Goal: Task Accomplishment & Management: Complete application form

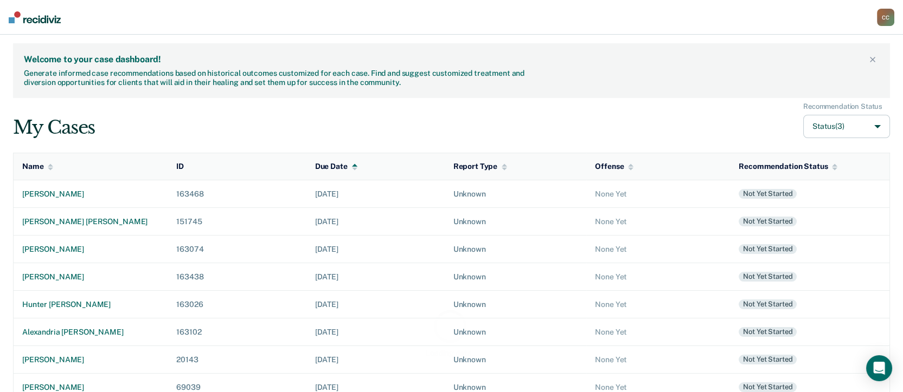
scroll to position [237, 0]
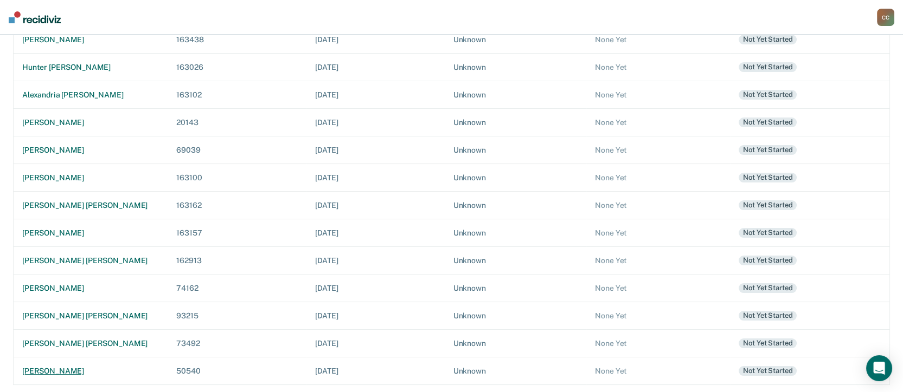
click at [61, 369] on div "[PERSON_NAME]" at bounding box center [90, 371] width 137 height 9
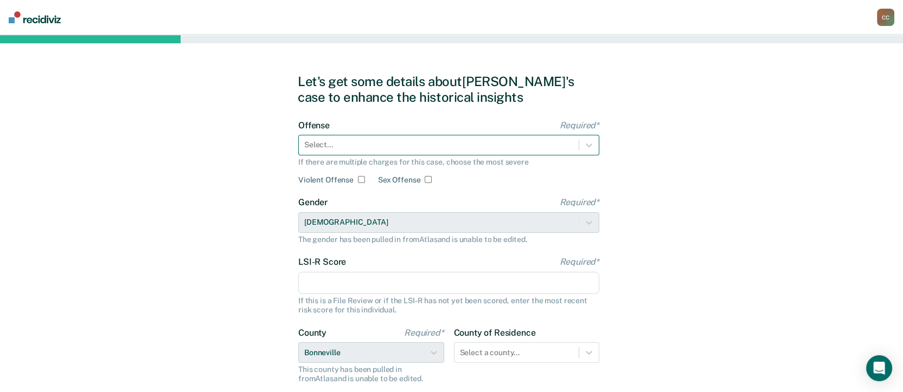
click at [414, 145] on div at bounding box center [438, 144] width 269 height 11
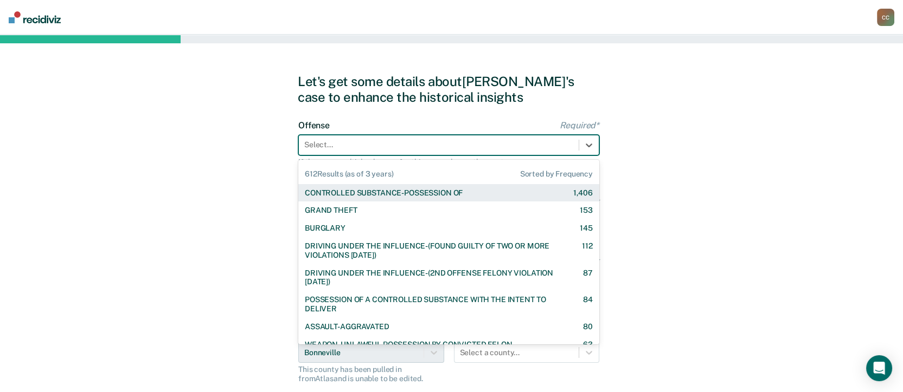
click at [401, 194] on div "CONTROLLED SUBSTANCE-POSSESSION OF" at bounding box center [384, 193] width 158 height 9
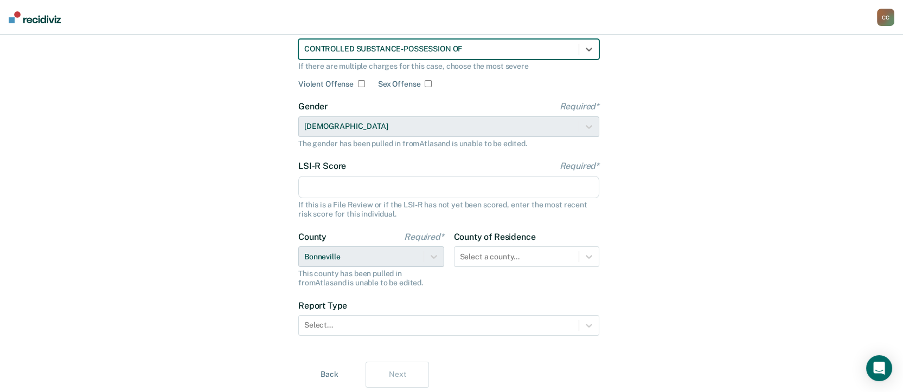
scroll to position [130, 0]
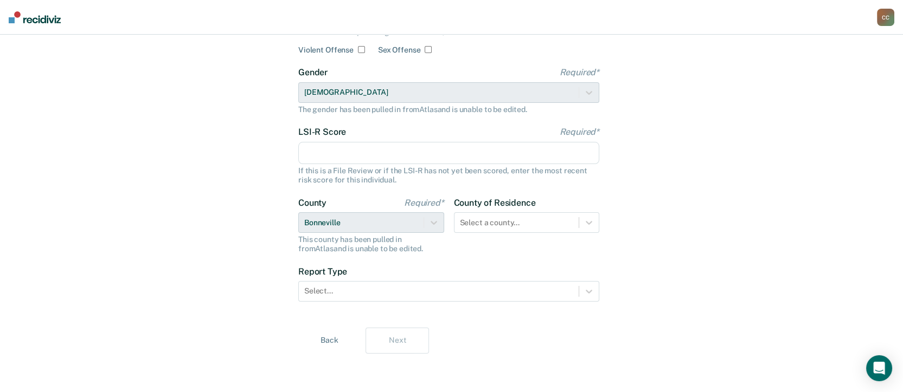
click at [367, 153] on input "LSI-R Score Required*" at bounding box center [448, 153] width 301 height 23
type input "30"
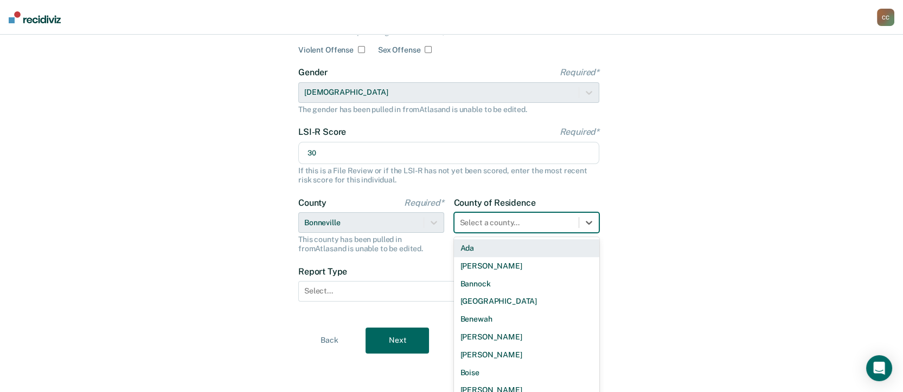
click at [473, 222] on div "Select a county..." at bounding box center [516, 223] width 125 height 16
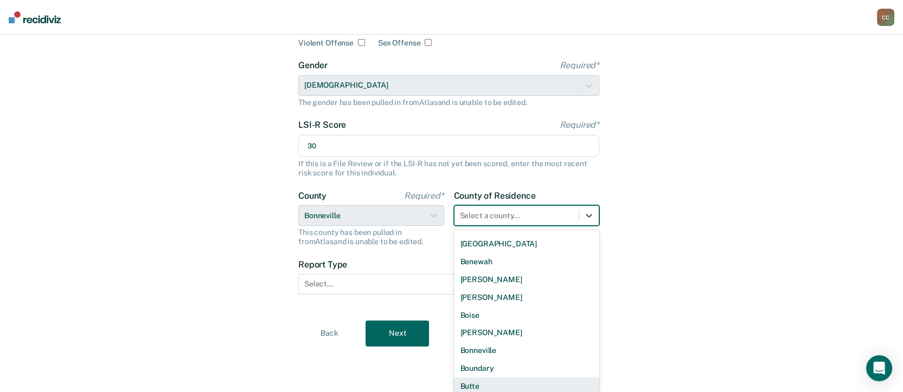
scroll to position [72, 0]
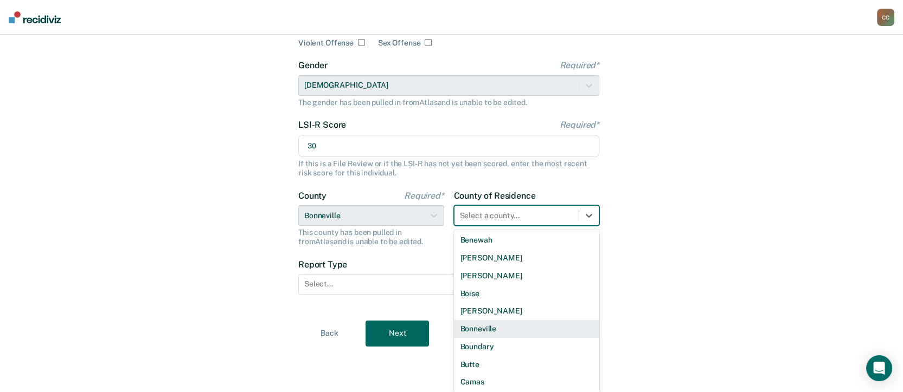
click at [490, 324] on div "Bonneville" at bounding box center [527, 329] width 146 height 18
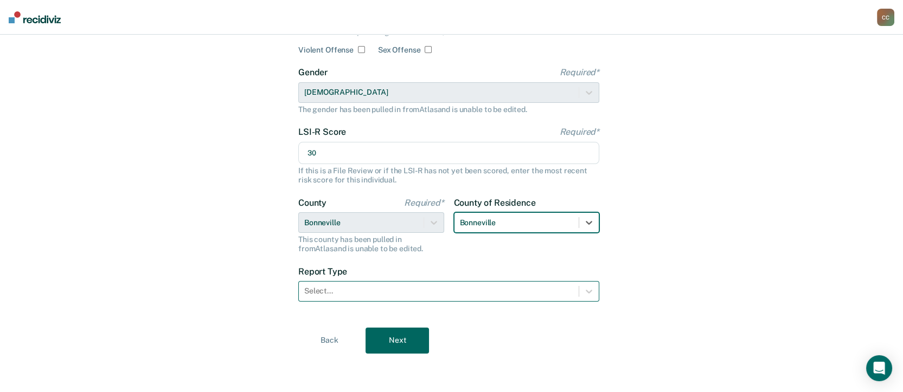
click at [356, 293] on div at bounding box center [438, 291] width 269 height 11
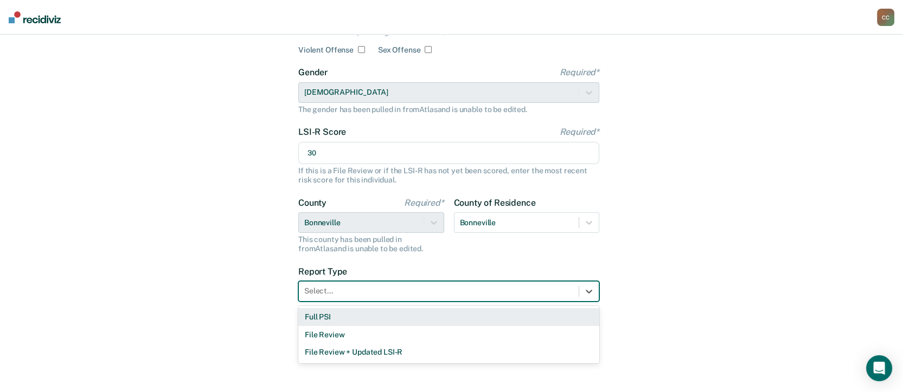
click at [346, 323] on div "Full PSI" at bounding box center [448, 317] width 301 height 18
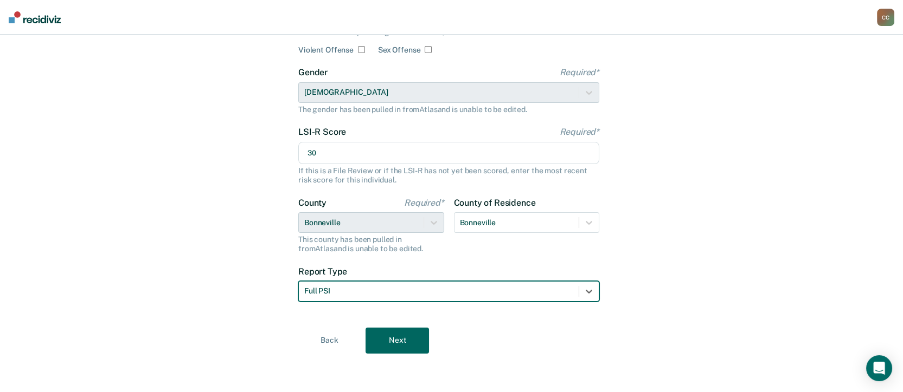
click at [398, 336] on button "Next" at bounding box center [396, 341] width 63 height 26
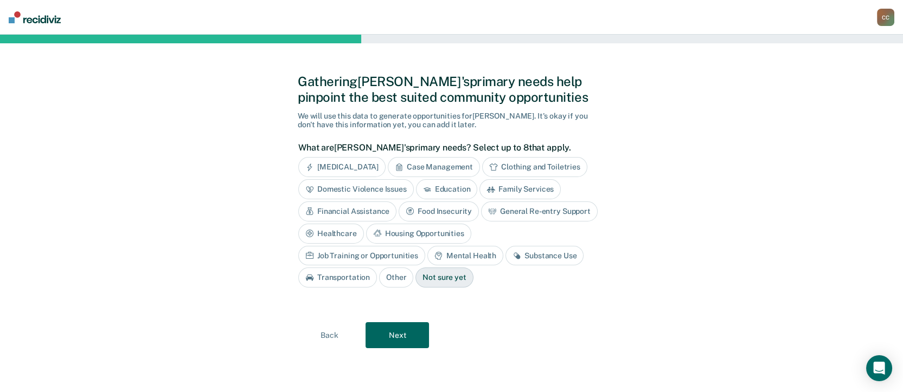
scroll to position [0, 0]
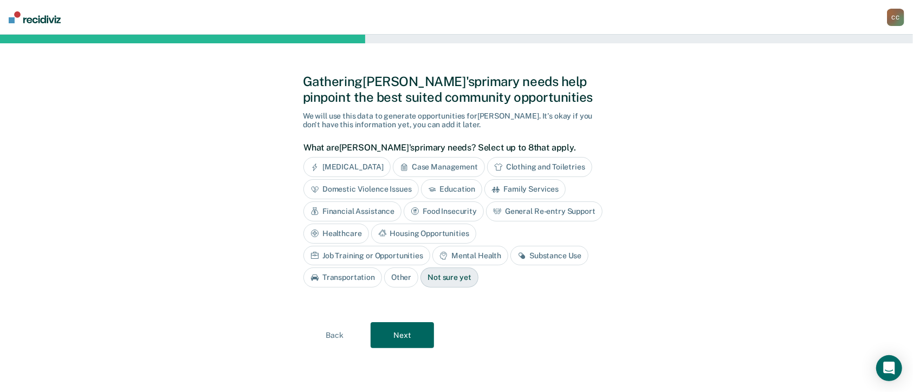
click at [511, 256] on div "Substance Use" at bounding box center [550, 256] width 78 height 20
click at [433, 249] on div "Mental Health" at bounding box center [471, 256] width 76 height 20
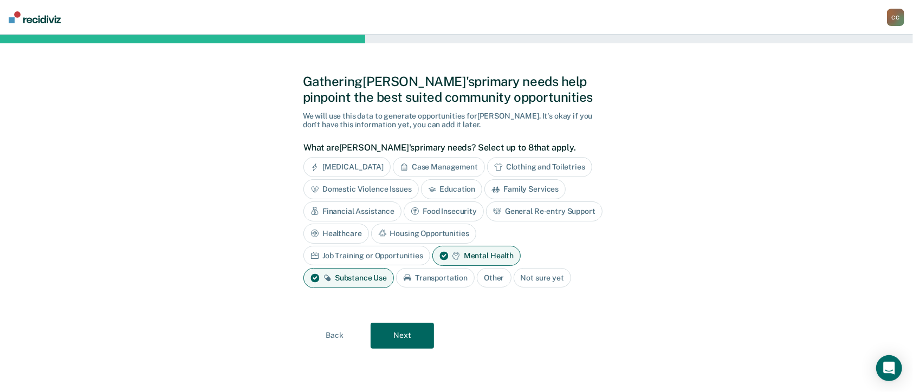
click at [417, 229] on div "Housing Opportunities" at bounding box center [423, 234] width 105 height 20
click at [400, 331] on button "Next" at bounding box center [402, 336] width 63 height 26
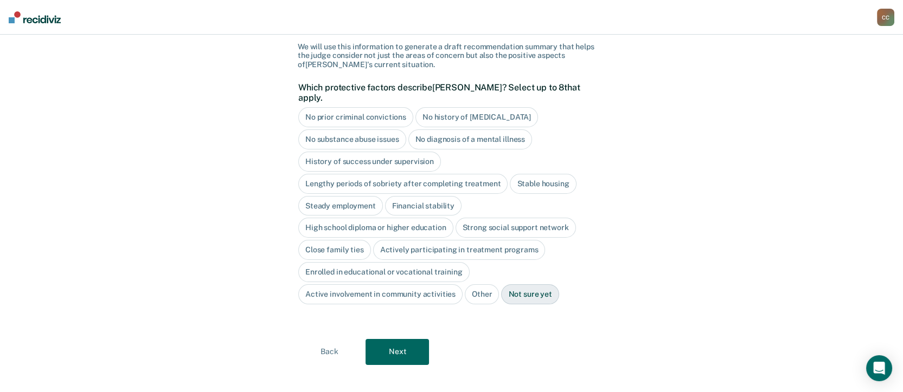
click at [416, 339] on button "Next" at bounding box center [396, 352] width 63 height 26
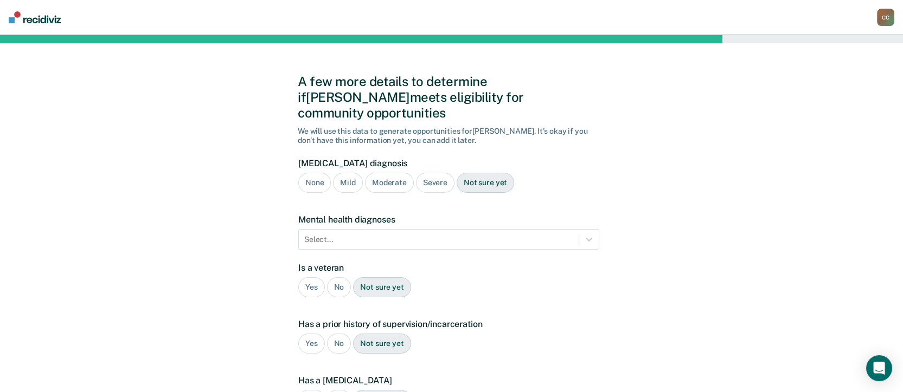
click at [440, 173] on div "Severe" at bounding box center [435, 183] width 38 height 20
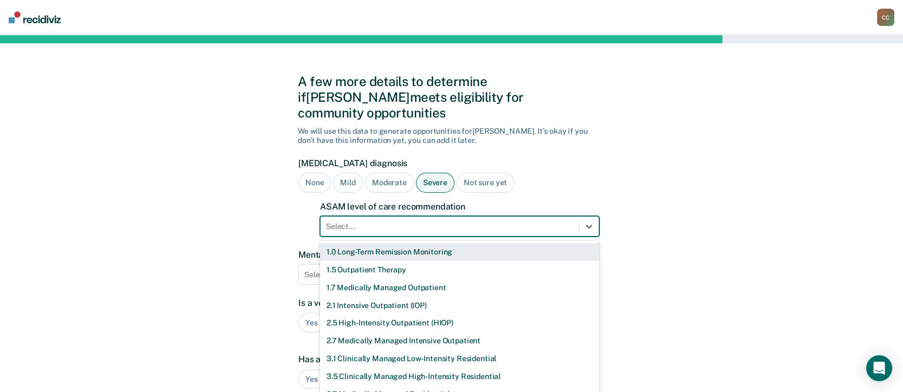
click at [404, 221] on div at bounding box center [449, 226] width 247 height 11
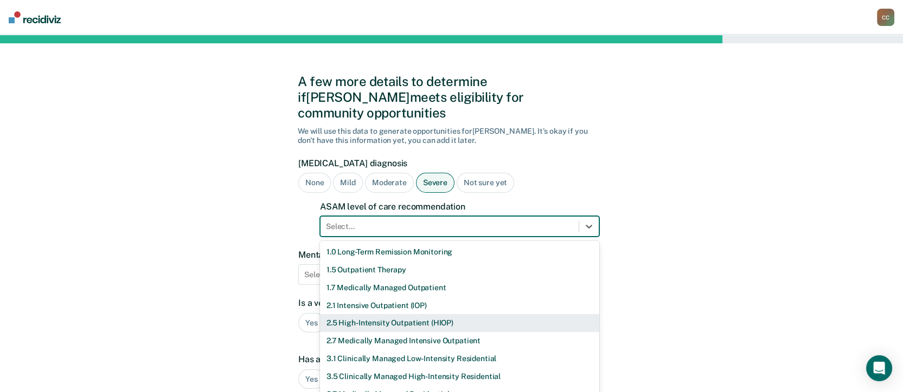
click at [385, 314] on div "2.5 High-Intensity Outpatient (HIOP)" at bounding box center [459, 323] width 279 height 18
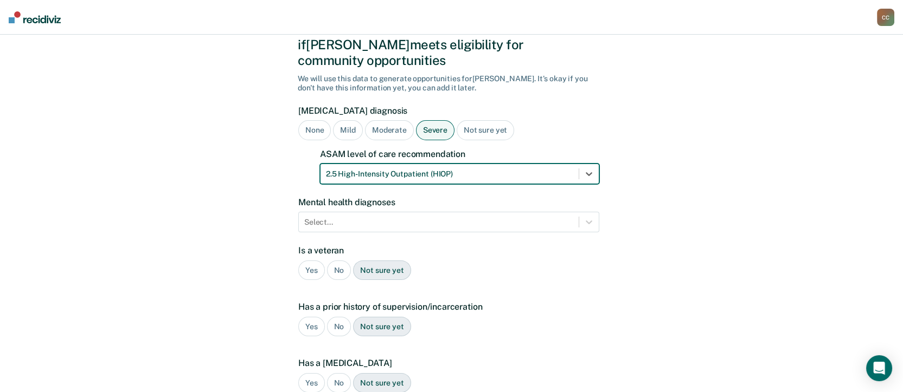
scroll to position [72, 0]
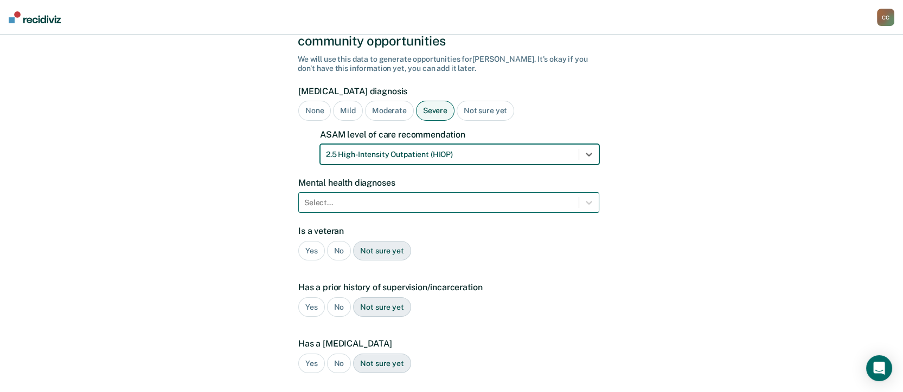
click at [331, 197] on div at bounding box center [438, 202] width 269 height 11
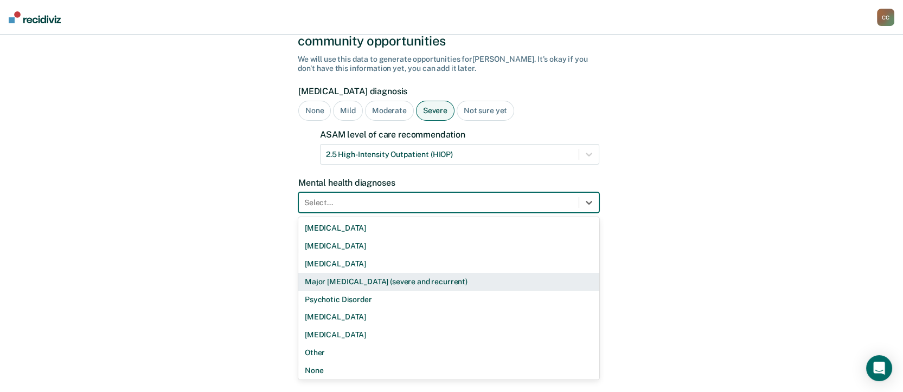
click at [349, 273] on div "Major [MEDICAL_DATA] (severe and recurrent)" at bounding box center [448, 282] width 301 height 18
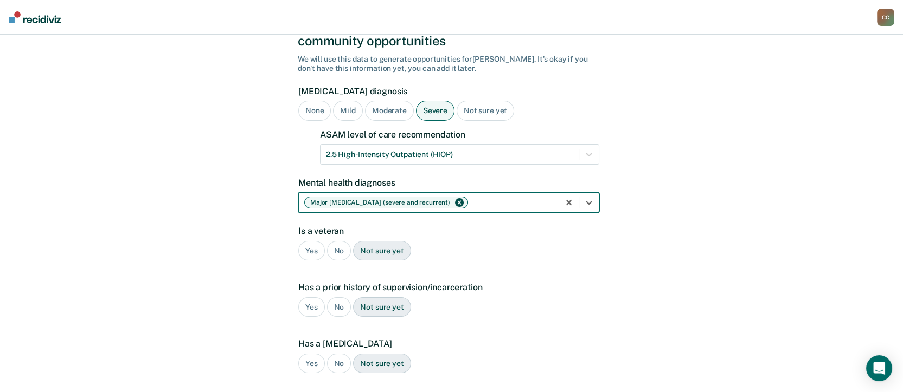
click at [337, 241] on div "No" at bounding box center [339, 251] width 24 height 20
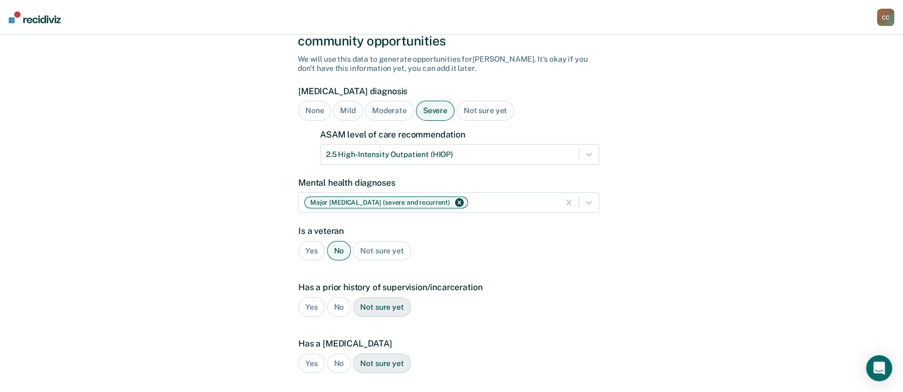
click at [309, 298] on div "Yes" at bounding box center [311, 308] width 27 height 20
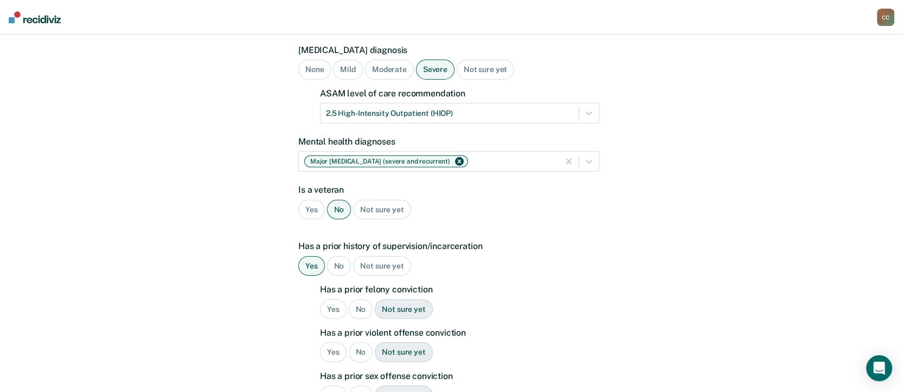
scroll to position [144, 0]
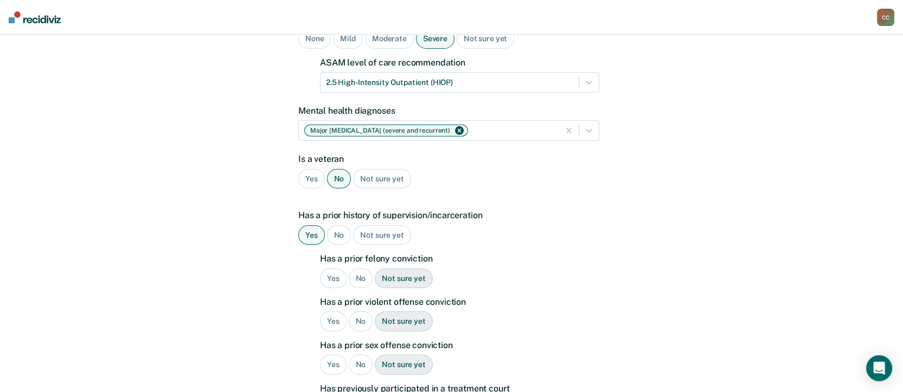
click at [332, 269] on div "Yes" at bounding box center [333, 279] width 27 height 20
click at [357, 312] on div "No" at bounding box center [361, 322] width 24 height 20
click at [363, 355] on div "No" at bounding box center [361, 365] width 24 height 20
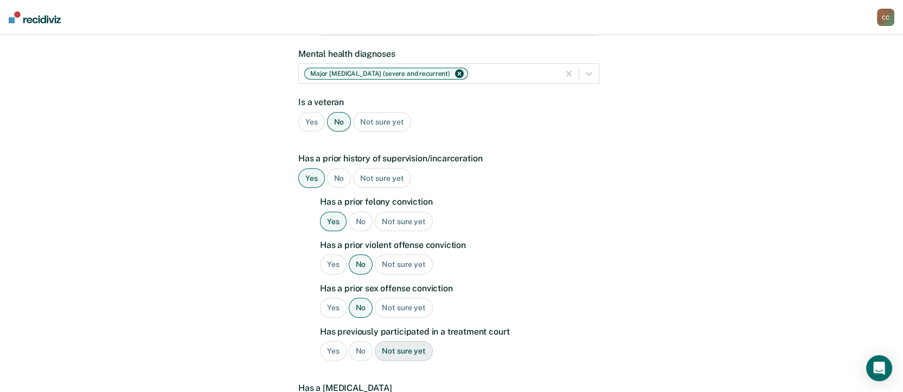
scroll to position [289, 0]
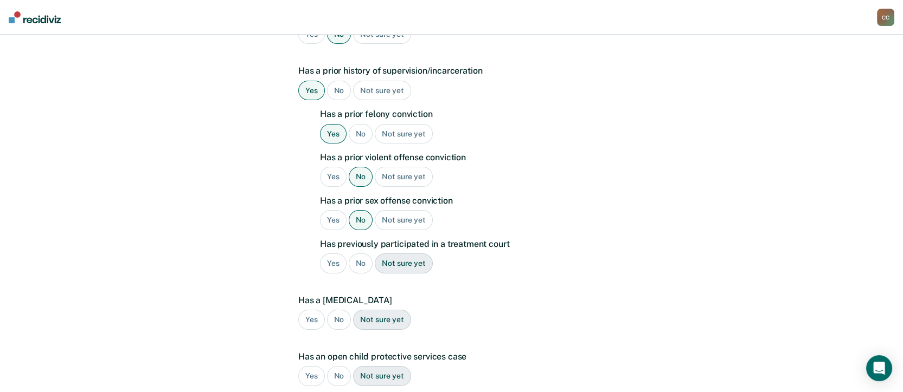
click at [333, 254] on div "Yes" at bounding box center [333, 264] width 27 height 20
click at [340, 310] on div "No" at bounding box center [339, 320] width 24 height 20
click at [331, 366] on div "No" at bounding box center [339, 376] width 24 height 20
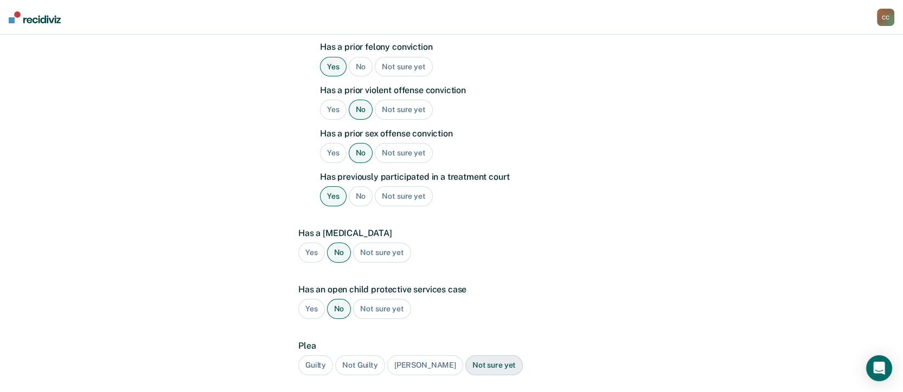
scroll to position [422, 0]
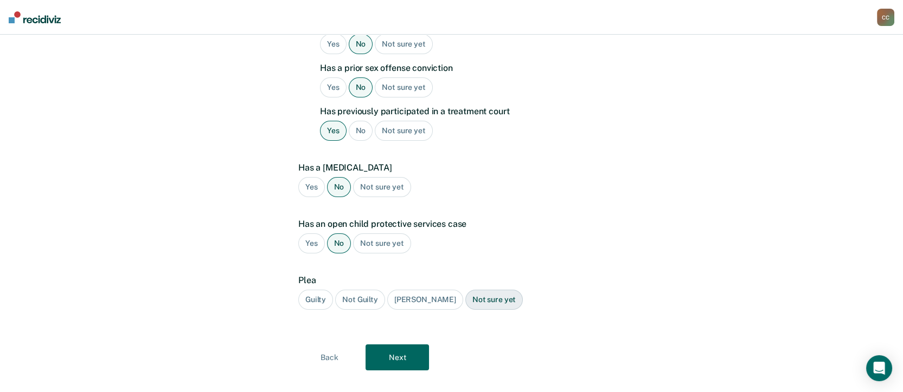
click at [312, 290] on div "Guilty" at bounding box center [315, 300] width 35 height 20
click at [398, 345] on button "Next" at bounding box center [396, 358] width 63 height 26
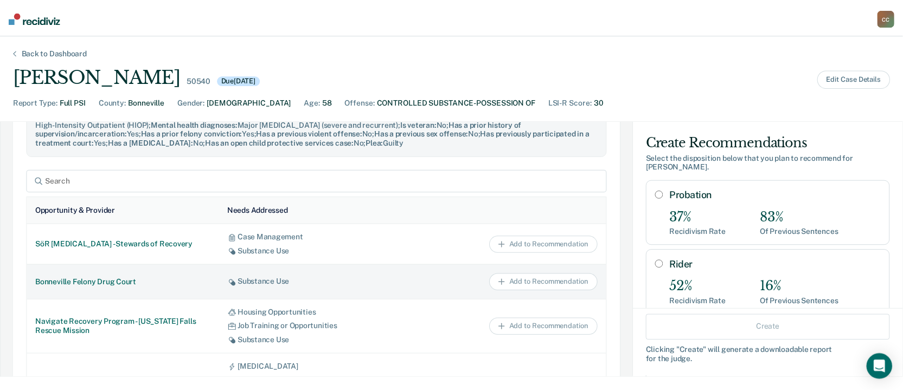
scroll to position [506, 0]
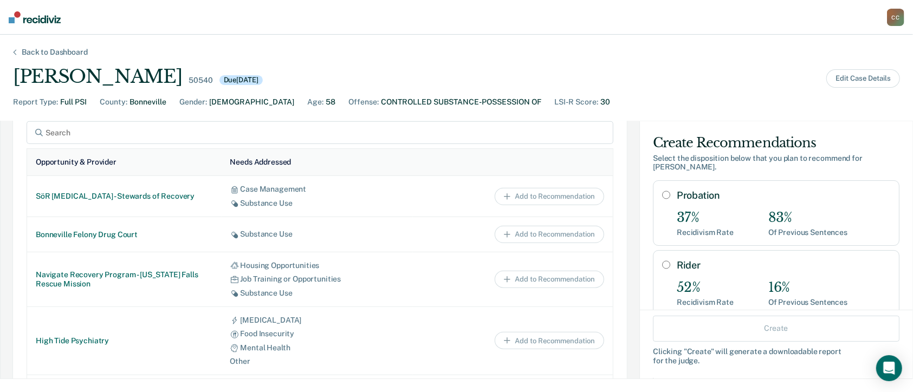
click at [662, 261] on input "Rider" at bounding box center [666, 265] width 8 height 9
radio input "true"
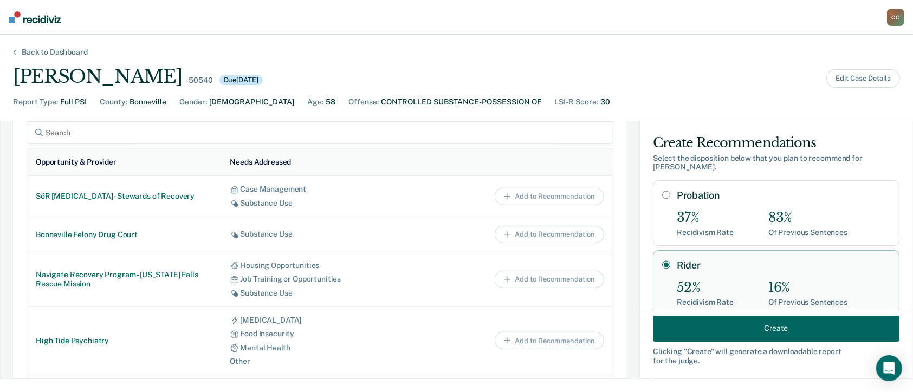
click at [740, 314] on div "Create Clicking " Create " will generate a downloadable report for the judge." at bounding box center [776, 344] width 273 height 69
click at [734, 343] on div "Create Clicking " Create " will generate a downloadable report for the judge." at bounding box center [776, 344] width 273 height 69
click at [745, 332] on button "Create" at bounding box center [776, 329] width 247 height 26
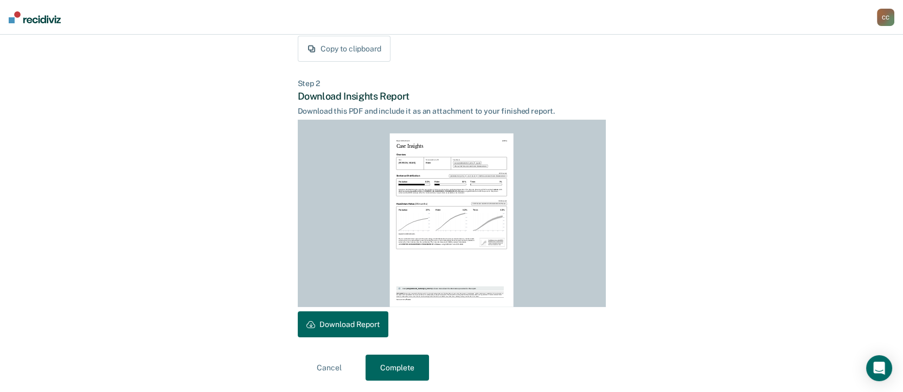
scroll to position [225, 0]
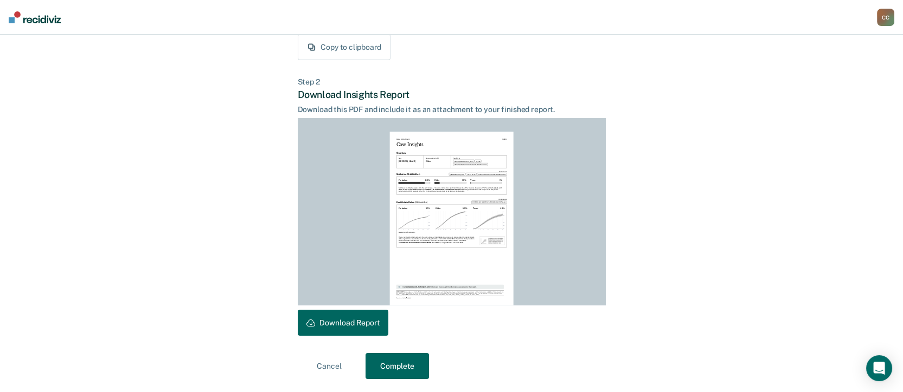
click at [346, 323] on button "Download Report" at bounding box center [343, 323] width 91 height 26
click at [409, 372] on button "Complete" at bounding box center [396, 366] width 63 height 26
click at [411, 371] on button "Complete" at bounding box center [396, 366] width 63 height 26
